Goal: Navigation & Orientation: Find specific page/section

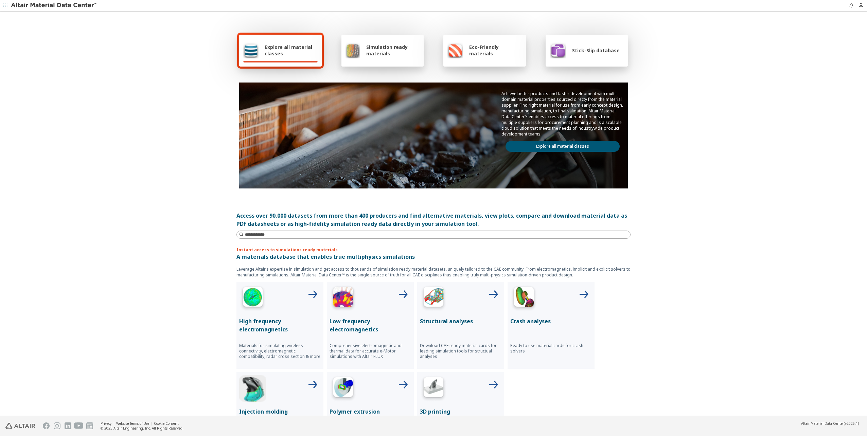
click at [535, 148] on link "Explore all material classes" at bounding box center [563, 146] width 114 height 11
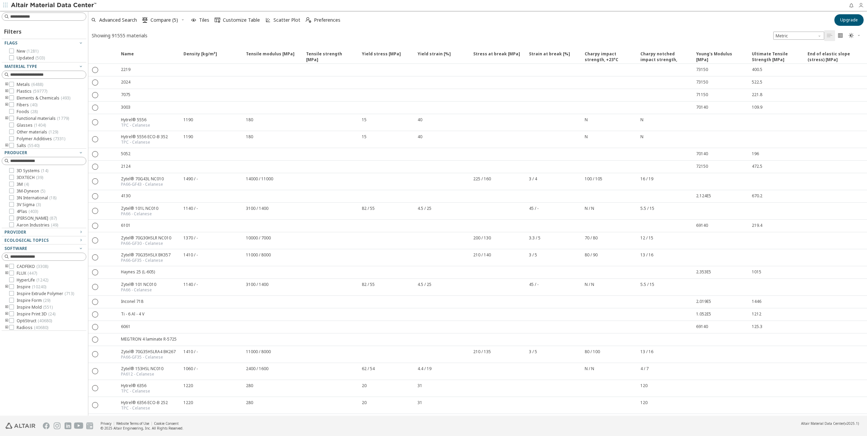
click at [861, 5] on icon "button" at bounding box center [860, 5] width 5 height 5
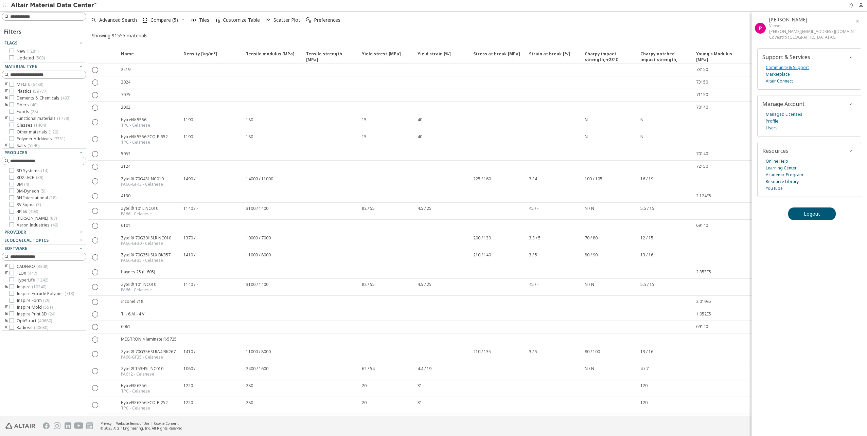
click at [786, 68] on link "Community & Support" at bounding box center [787, 67] width 43 height 7
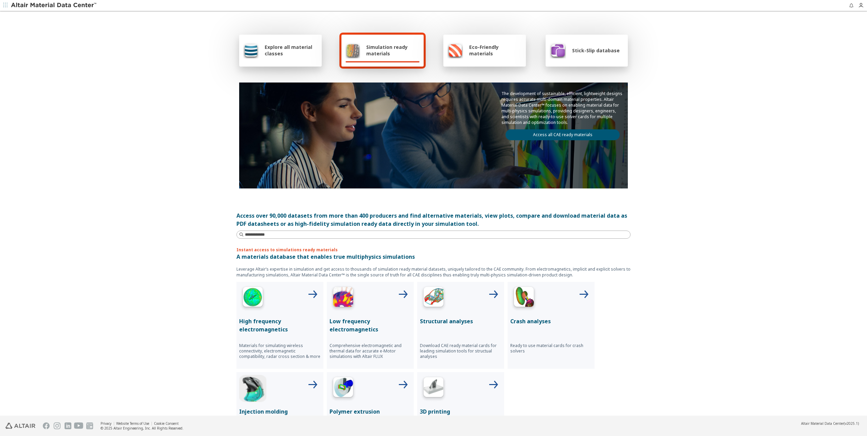
click at [309, 59] on div "Explore all material classes" at bounding box center [280, 51] width 83 height 32
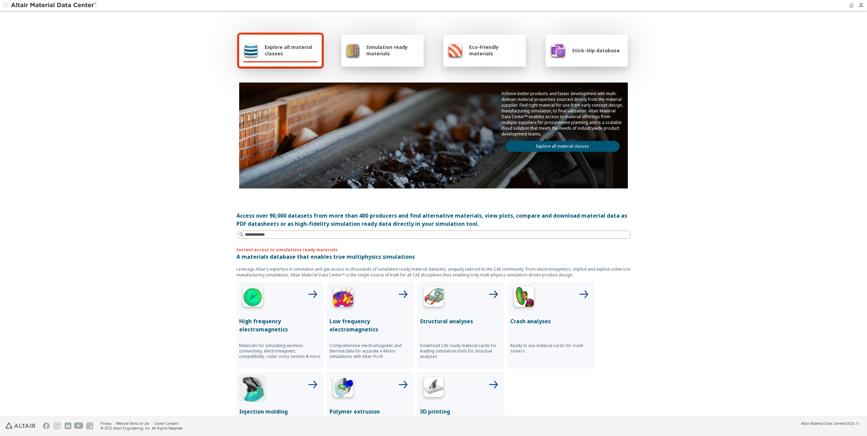
click at [557, 147] on link "Explore all material classes" at bounding box center [563, 146] width 114 height 11
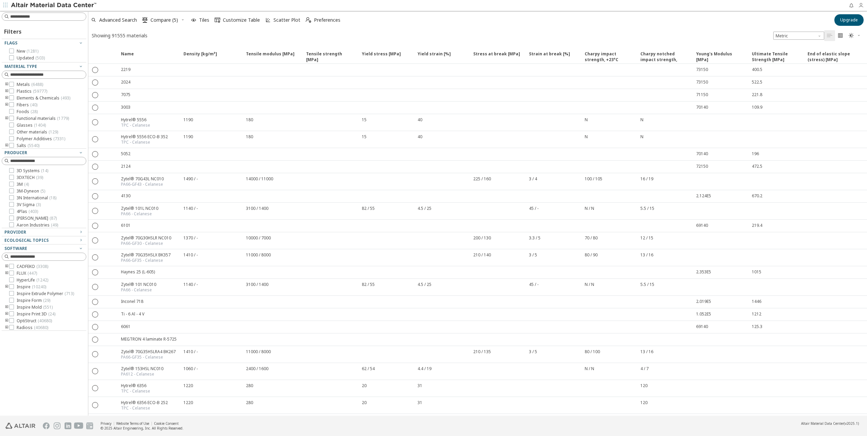
click at [866, 6] on icon "button" at bounding box center [862, 5] width 9 height 5
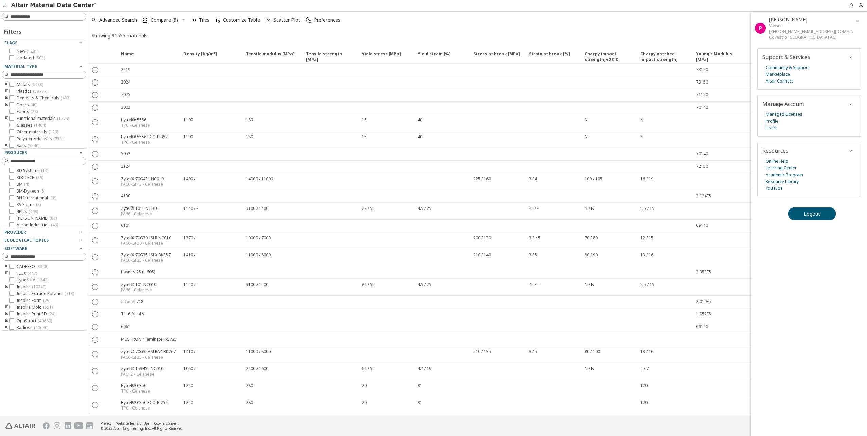
click at [856, 20] on icon "button" at bounding box center [857, 20] width 5 height 5
